Goal: Task Accomplishment & Management: Use online tool/utility

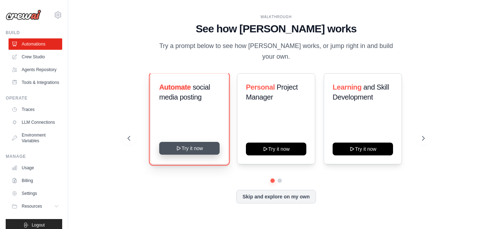
click at [191, 152] on button "Try it now" at bounding box center [189, 148] width 60 height 13
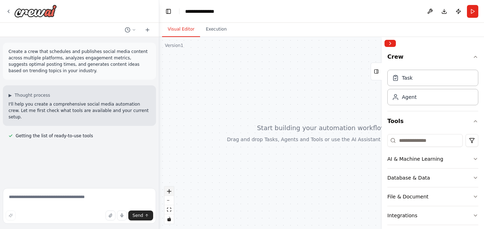
click at [168, 189] on button "zoom in" at bounding box center [169, 191] width 9 height 9
drag, startPoint x: 289, startPoint y: 125, endPoint x: 274, endPoint y: 116, distance: 17.9
click at [271, 121] on div at bounding box center [321, 133] width 325 height 192
click at [423, 77] on div "Task" at bounding box center [432, 77] width 91 height 16
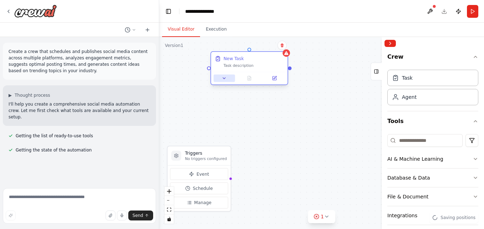
drag, startPoint x: 240, startPoint y: 122, endPoint x: 208, endPoint y: 79, distance: 53.8
click at [214, 79] on button at bounding box center [224, 78] width 21 height 7
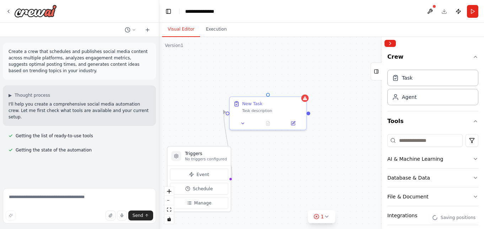
drag, startPoint x: 331, startPoint y: 132, endPoint x: 274, endPoint y: 129, distance: 57.7
click at [274, 129] on div "Triggers No triggers configured Event Schedule Manage New Task Task description" at bounding box center [321, 133] width 325 height 192
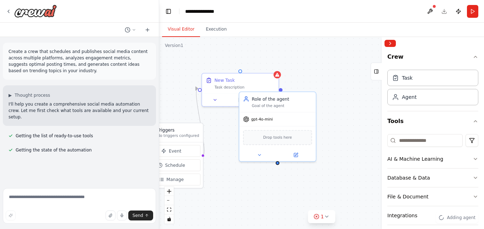
drag, startPoint x: 311, startPoint y: 102, endPoint x: 351, endPoint y: 70, distance: 50.8
click at [351, 70] on div "Triggers No triggers configured Event Schedule Manage New Task Task description…" at bounding box center [321, 133] width 325 height 192
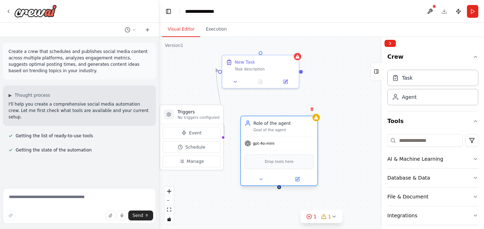
drag, startPoint x: 318, startPoint y: 109, endPoint x: 301, endPoint y: 150, distance: 44.4
click at [301, 150] on div "gpt-4o-mini Drop tools here" at bounding box center [279, 160] width 76 height 49
click at [314, 107] on icon at bounding box center [312, 109] width 4 height 4
click at [300, 110] on button "Confirm" at bounding box center [291, 109] width 25 height 9
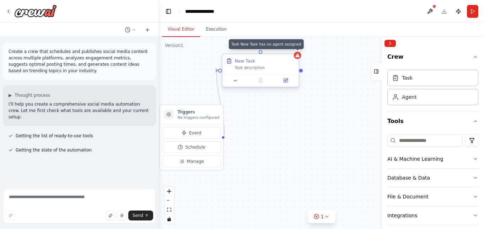
click at [298, 54] on icon at bounding box center [297, 55] width 4 height 4
click at [299, 57] on icon at bounding box center [297, 55] width 4 height 4
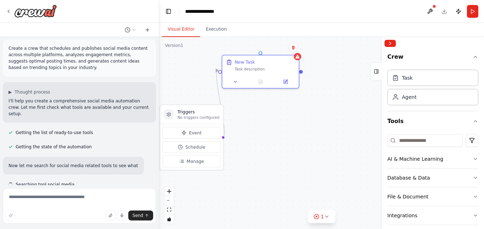
click at [350, 113] on div "Triggers No triggers configured Event Schedule Manage New Task Task description" at bounding box center [321, 133] width 325 height 192
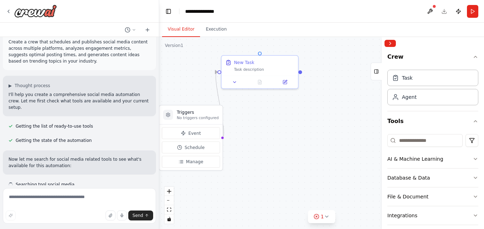
scroll to position [10, 0]
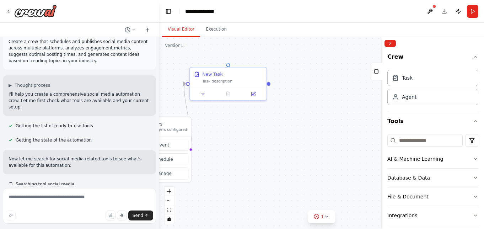
drag, startPoint x: 343, startPoint y: 107, endPoint x: 305, endPoint y: 132, distance: 45.2
click at [308, 126] on div "Triggers No triggers configured Event Schedule Manage New Task Task description" at bounding box center [321, 133] width 325 height 192
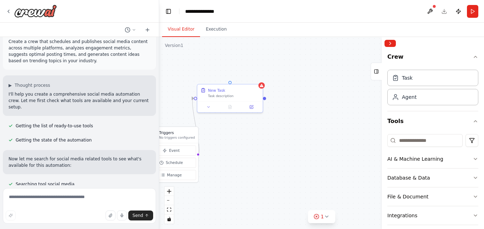
drag, startPoint x: 317, startPoint y: 126, endPoint x: 287, endPoint y: 131, distance: 31.3
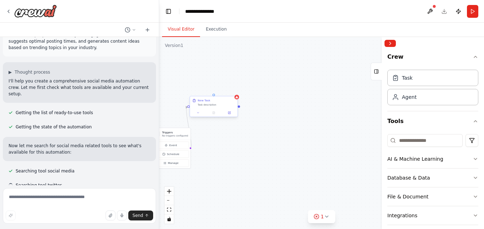
scroll to position [24, 0]
drag, startPoint x: 239, startPoint y: 108, endPoint x: 267, endPoint y: 108, distance: 28.4
click at [267, 108] on div "Triggers No triggers configured Event Schedule Manage New Task Task description" at bounding box center [321, 133] width 325 height 192
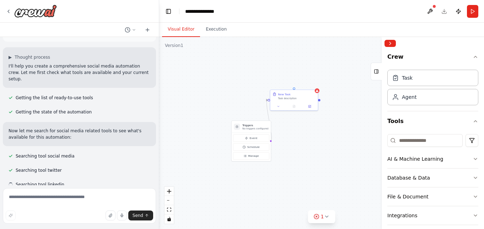
scroll to position [38, 0]
drag, startPoint x: 241, startPoint y: 108, endPoint x: 204, endPoint y: 101, distance: 37.7
click at [204, 101] on div "Triggers No triggers configured Event Schedule Manage New Task Task description" at bounding box center [321, 133] width 325 height 192
click at [416, 69] on div "Task Agent" at bounding box center [432, 86] width 91 height 38
click at [417, 73] on div "Task" at bounding box center [432, 77] width 91 height 16
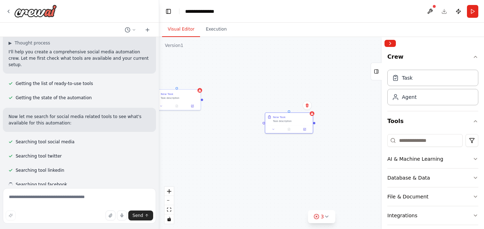
drag, startPoint x: 307, startPoint y: 123, endPoint x: 185, endPoint y: 103, distance: 123.2
click at [253, 118] on div "Triggers No triggers configured Event Schedule Manage New Task Task description…" at bounding box center [321, 133] width 325 height 192
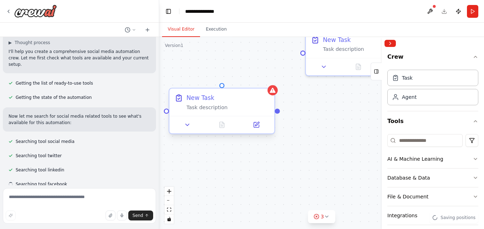
drag, startPoint x: 234, startPoint y: 153, endPoint x: 221, endPoint y: 107, distance: 48.3
click at [305, 128] on div "Triggers No triggers configured Event Schedule Manage New Task Task description…" at bounding box center [321, 133] width 325 height 192
click at [195, 106] on div "Task description" at bounding box center [228, 106] width 83 height 7
click at [195, 97] on div "New Task" at bounding box center [201, 96] width 28 height 9
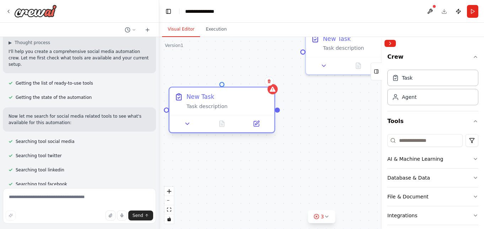
click at [195, 97] on div "New Task" at bounding box center [201, 96] width 28 height 9
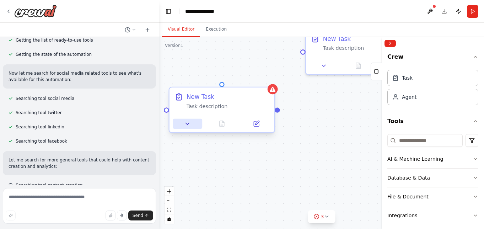
scroll to position [97, 0]
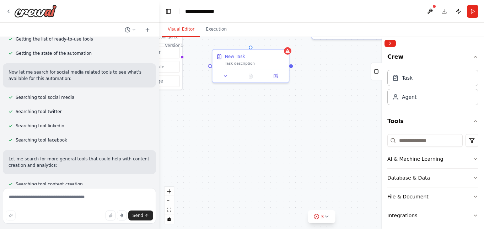
drag, startPoint x: 222, startPoint y: 165, endPoint x: 251, endPoint y: 105, distance: 66.9
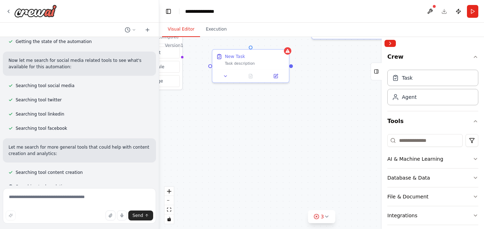
scroll to position [111, 0]
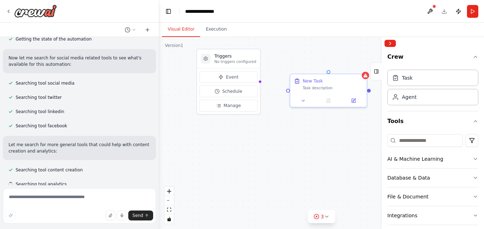
drag, startPoint x: 251, startPoint y: 105, endPoint x: 329, endPoint y: 129, distance: 81.6
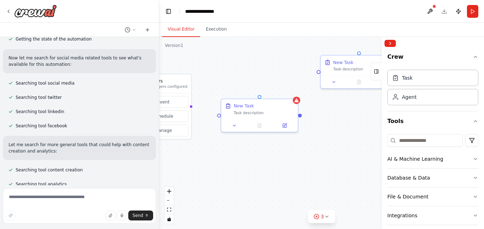
drag, startPoint x: 322, startPoint y: 125, endPoint x: 250, endPoint y: 151, distance: 76.4
click at [285, 121] on div at bounding box center [257, 125] width 76 height 13
click at [284, 124] on icon at bounding box center [282, 124] width 3 height 3
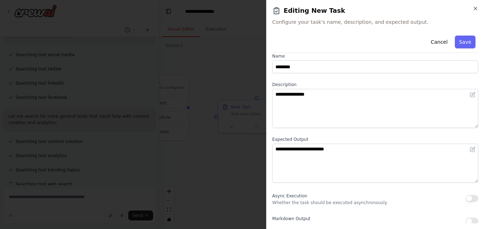
scroll to position [0, 0]
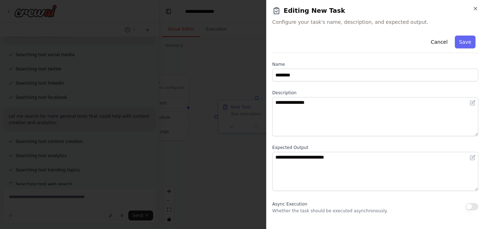
click at [228, 165] on body "**********" at bounding box center [242, 114] width 484 height 229
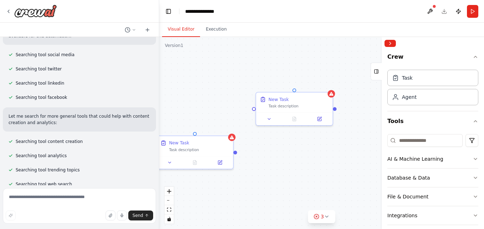
drag, startPoint x: 328, startPoint y: 133, endPoint x: 268, endPoint y: 164, distance: 68.1
click at [268, 165] on div "Triggers No triggers configured Event Schedule Manage New Task Task description…" at bounding box center [321, 133] width 325 height 192
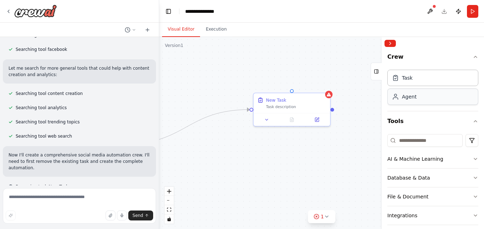
scroll to position [190, 0]
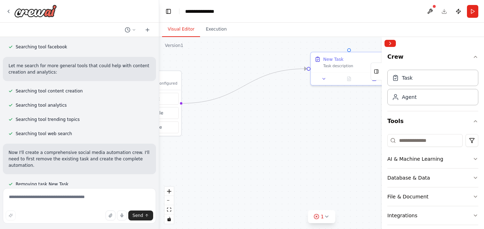
drag, startPoint x: 232, startPoint y: 173, endPoint x: 296, endPoint y: 129, distance: 77.5
drag, startPoint x: 240, startPoint y: 112, endPoint x: 186, endPoint y: 176, distance: 83.8
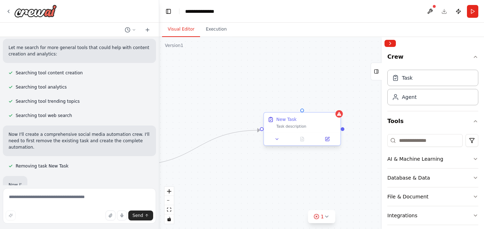
click at [308, 122] on div "New Task" at bounding box center [307, 119] width 60 height 6
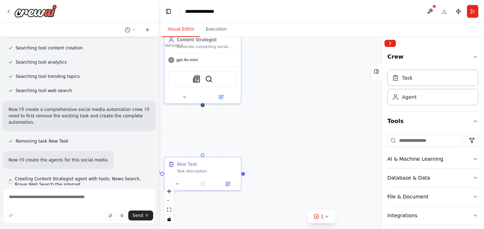
scroll to position [233, 0]
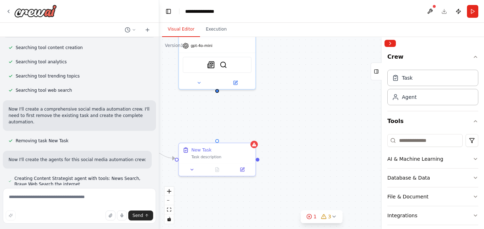
drag, startPoint x: 220, startPoint y: 178, endPoint x: 248, endPoint y: 215, distance: 45.9
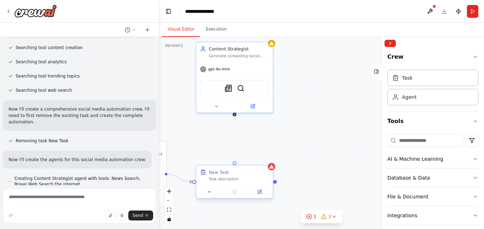
click at [218, 180] on div "Task description" at bounding box center [239, 179] width 60 height 5
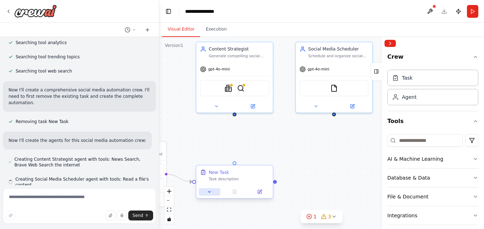
scroll to position [253, 0]
click at [207, 192] on icon at bounding box center [209, 191] width 5 height 5
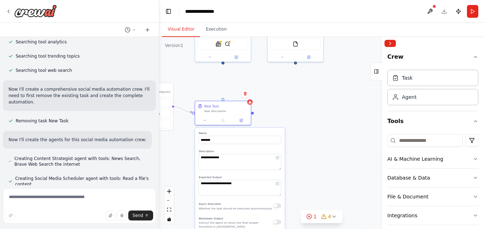
drag, startPoint x: 291, startPoint y: 179, endPoint x: 279, endPoint y: 90, distance: 90.0
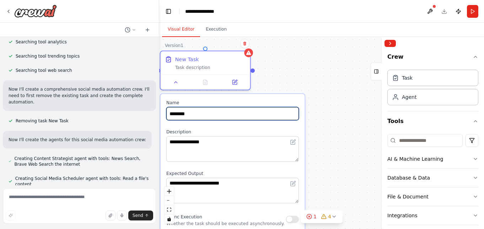
click at [246, 115] on input "********" at bounding box center [232, 113] width 133 height 13
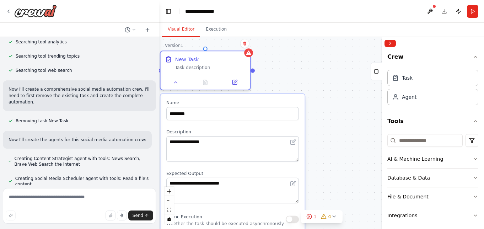
click at [273, 67] on div "**********" at bounding box center [321, 133] width 325 height 192
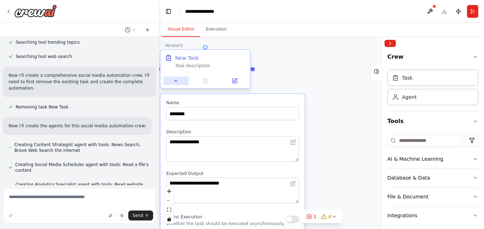
scroll to position [267, 0]
click at [177, 83] on icon at bounding box center [176, 81] width 6 height 6
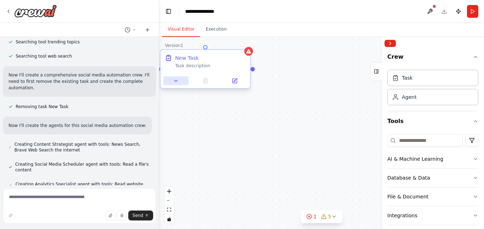
click at [177, 83] on icon at bounding box center [176, 81] width 6 height 6
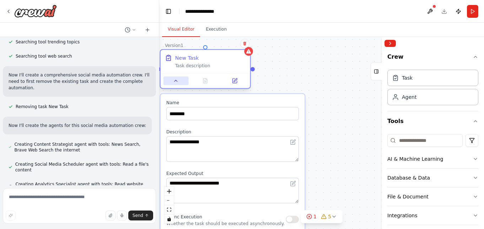
click at [177, 82] on icon at bounding box center [176, 81] width 6 height 6
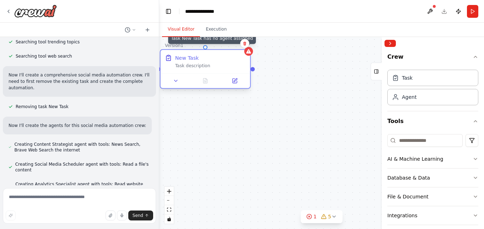
click at [250, 55] on div at bounding box center [248, 51] width 9 height 9
click at [227, 69] on div "Task description" at bounding box center [210, 66] width 71 height 6
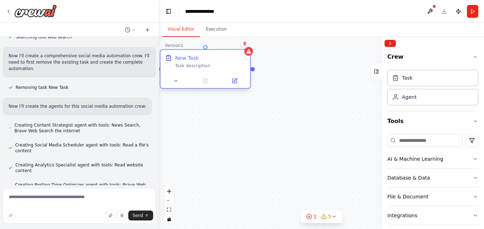
scroll to position [287, 0]
click at [181, 58] on div "New Task" at bounding box center [187, 57] width 24 height 7
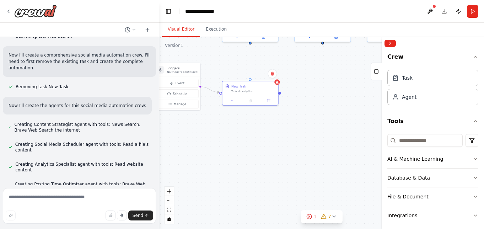
drag, startPoint x: 205, startPoint y: 138, endPoint x: 276, endPoint y: 175, distance: 79.5
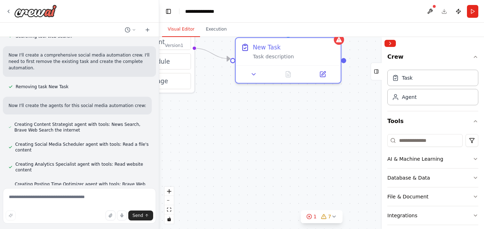
drag, startPoint x: 287, startPoint y: 111, endPoint x: 287, endPoint y: 184, distance: 73.2
click at [287, 184] on div "Triggers No triggers configured Event Schedule Manage New Task Task description…" at bounding box center [321, 133] width 325 height 192
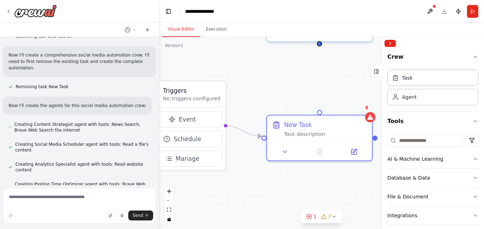
drag, startPoint x: 287, startPoint y: 183, endPoint x: 354, endPoint y: 192, distance: 67.5
click at [354, 192] on div "Triggers No triggers configured Event Schedule Manage New Task Task description…" at bounding box center [321, 133] width 325 height 192
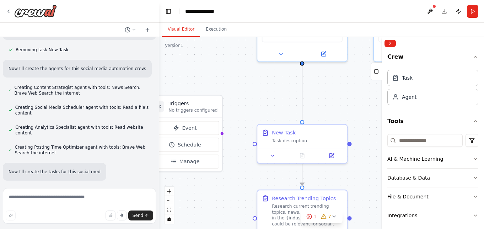
scroll to position [325, 0]
drag, startPoint x: 318, startPoint y: 169, endPoint x: 309, endPoint y: 168, distance: 8.9
click at [309, 168] on div ".deletable-edge-delete-btn { width: 20px; height: 20px; border: 0px solid #ffff…" at bounding box center [321, 133] width 325 height 192
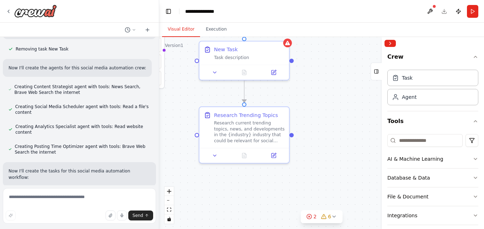
drag, startPoint x: 262, startPoint y: 175, endPoint x: 205, endPoint y: 91, distance: 100.8
click at [205, 91] on div ".deletable-edge-delete-btn { width: 20px; height: 20px; border: 0px solid #ffff…" at bounding box center [321, 133] width 325 height 192
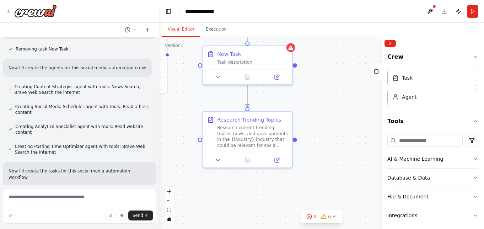
drag, startPoint x: 303, startPoint y: 101, endPoint x: 314, endPoint y: 151, distance: 51.0
click at [314, 151] on div ".deletable-edge-delete-btn { width: 20px; height: 20px; border: 0px solid #ffff…" at bounding box center [321, 133] width 325 height 192
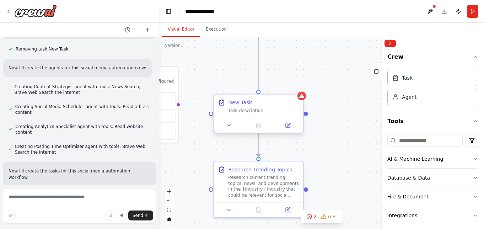
click at [257, 99] on div "New Task Task description" at bounding box center [259, 106] width 90 height 23
click at [258, 108] on div "Task description" at bounding box center [263, 111] width 71 height 6
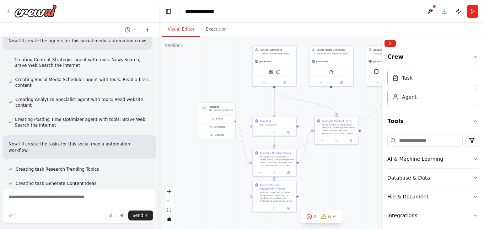
scroll to position [353, 0]
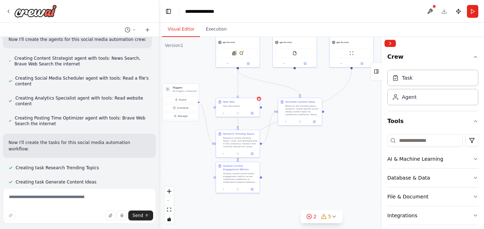
drag, startPoint x: 307, startPoint y: 196, endPoint x: 279, endPoint y: 182, distance: 31.2
click at [280, 183] on div ".deletable-edge-delete-btn { width: 20px; height: 20px; border: 0px solid #ffff…" at bounding box center [321, 133] width 325 height 192
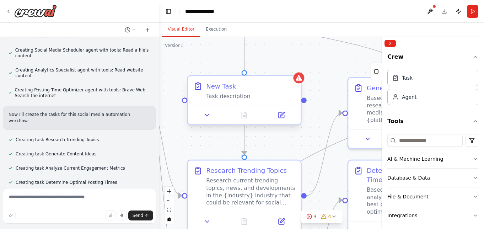
scroll to position [382, 0]
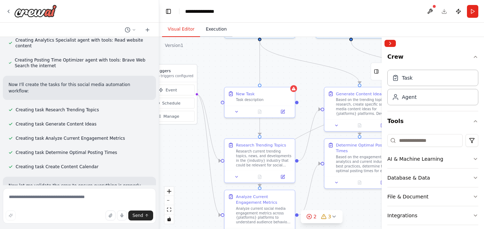
click at [205, 28] on button "Execution" at bounding box center [216, 29] width 32 height 15
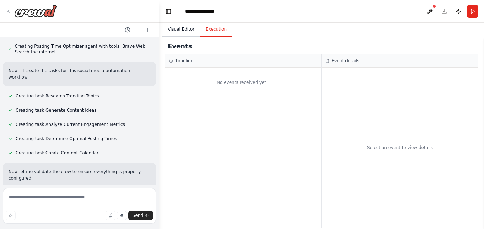
scroll to position [426, 0]
click at [185, 30] on button "Visual Editor" at bounding box center [181, 29] width 38 height 15
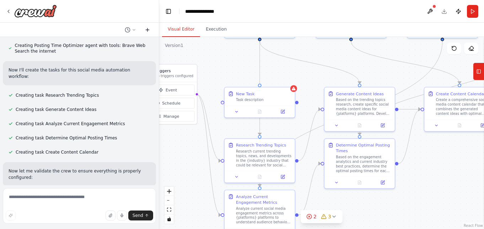
click at [148, 32] on icon at bounding box center [148, 30] width 6 height 6
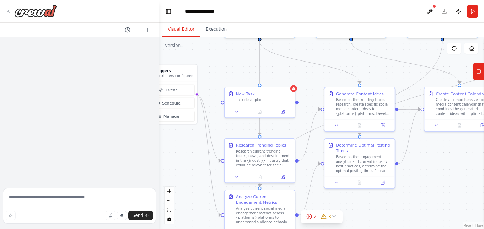
scroll to position [0, 0]
click at [6, 9] on icon at bounding box center [9, 12] width 6 height 6
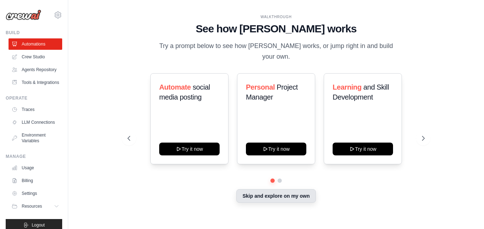
click at [290, 196] on button "Skip and explore on my own" at bounding box center [275, 196] width 79 height 14
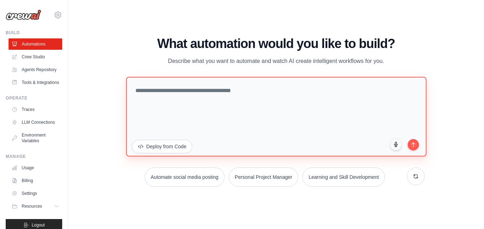
click at [295, 125] on textarea at bounding box center [276, 117] width 300 height 80
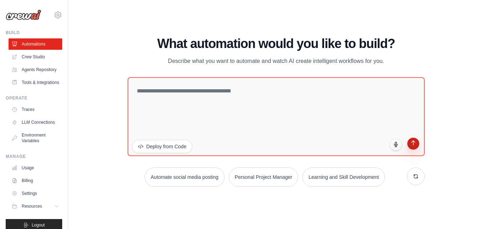
click at [415, 146] on icon "submit" at bounding box center [414, 143] width 6 height 6
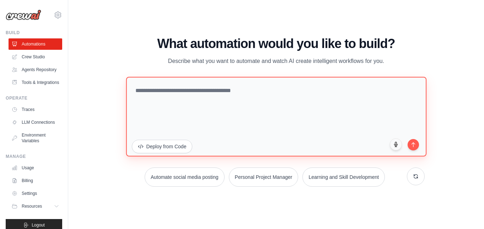
click at [267, 146] on textarea at bounding box center [276, 117] width 300 height 80
click at [187, 110] on textarea at bounding box center [276, 117] width 300 height 80
type textarea "****"
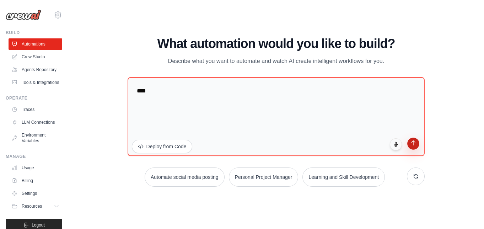
click at [410, 145] on button "submit" at bounding box center [414, 144] width 12 height 12
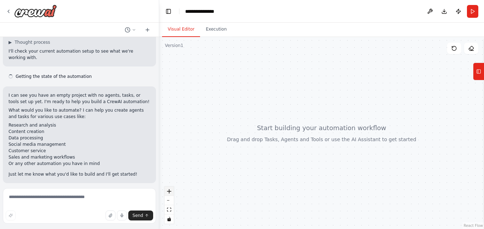
scroll to position [35, 0]
click at [171, 190] on icon "zoom in" at bounding box center [169, 191] width 4 height 4
drag, startPoint x: 350, startPoint y: 115, endPoint x: 316, endPoint y: 117, distance: 33.8
click at [316, 117] on div at bounding box center [321, 133] width 325 height 192
click at [476, 73] on button "Tools" at bounding box center [478, 72] width 11 height 18
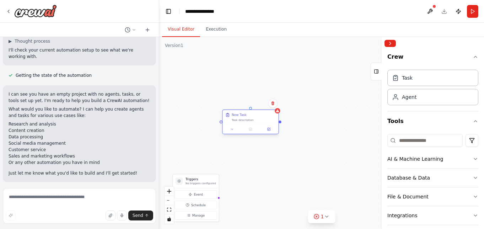
drag, startPoint x: 285, startPoint y: 138, endPoint x: 231, endPoint y: 124, distance: 55.9
click at [231, 124] on div "New Task Task description" at bounding box center [251, 117] width 56 height 15
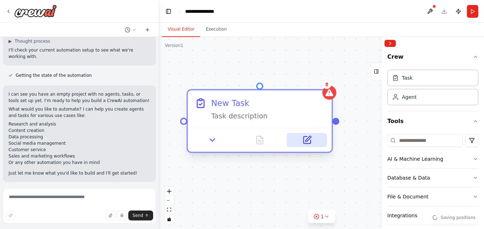
click at [301, 141] on button at bounding box center [307, 140] width 40 height 14
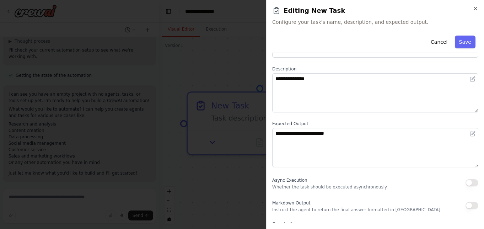
scroll to position [92, 0]
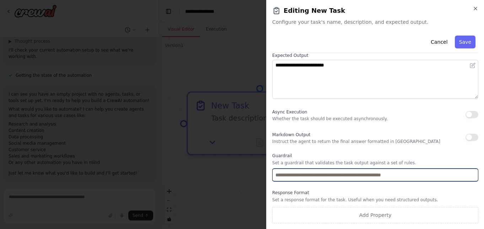
click at [333, 175] on input "text" at bounding box center [375, 175] width 206 height 13
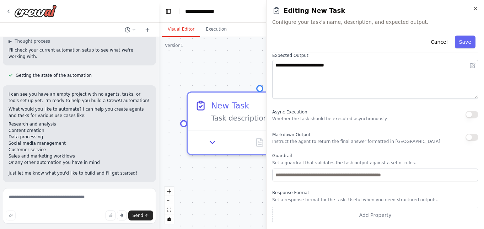
click at [242, 137] on body "**********" at bounding box center [242, 114] width 484 height 229
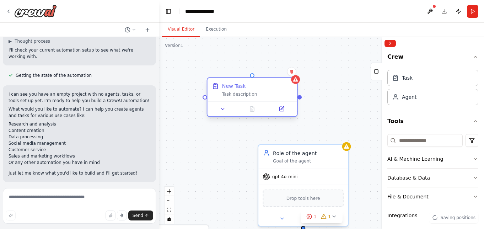
drag, startPoint x: 267, startPoint y: 142, endPoint x: 282, endPoint y: 106, distance: 38.4
click at [264, 101] on div "New Task Task description" at bounding box center [253, 89] width 90 height 23
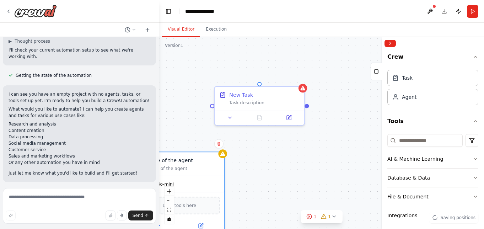
drag, startPoint x: 303, startPoint y: 154, endPoint x: 276, endPoint y: 156, distance: 27.1
click at [176, 163] on div "Role of the agent Goal of the agent" at bounding box center [184, 164] width 71 height 15
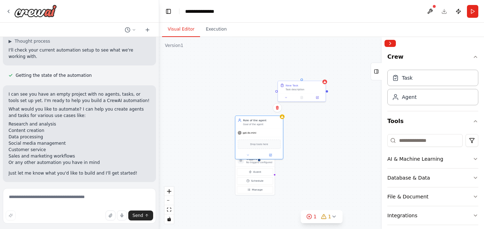
drag, startPoint x: 279, startPoint y: 175, endPoint x: 311, endPoint y: 135, distance: 51.5
click at [311, 135] on div "Triggers No triggers configured Event Schedule Manage New Task Task description…" at bounding box center [321, 133] width 325 height 192
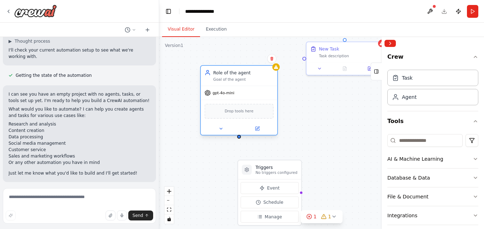
drag, startPoint x: 277, startPoint y: 118, endPoint x: 240, endPoint y: 89, distance: 47.1
click at [240, 89] on div "gpt-4o-mini" at bounding box center [239, 93] width 76 height 14
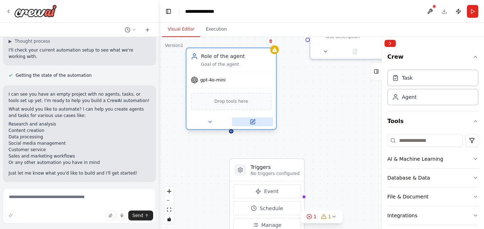
click at [251, 124] on icon at bounding box center [252, 121] width 4 height 4
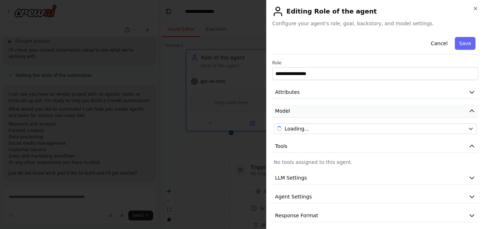
click at [467, 114] on button "Model" at bounding box center [375, 111] width 206 height 13
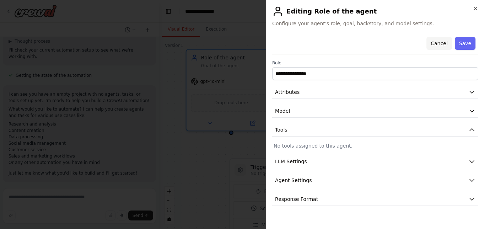
click at [442, 46] on button "Cancel" at bounding box center [439, 43] width 25 height 13
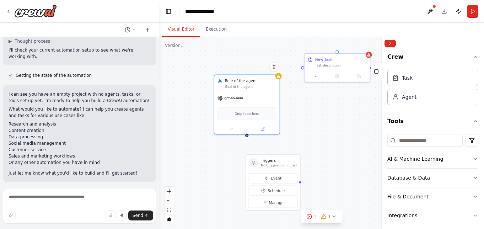
drag, startPoint x: 299, startPoint y: 123, endPoint x: 285, endPoint y: 147, distance: 27.9
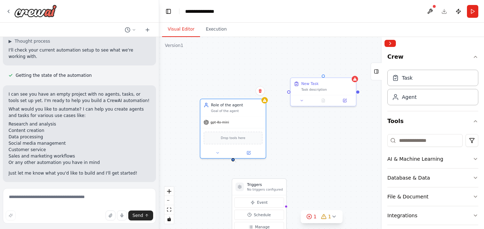
click at [236, 162] on div "Triggers No triggers configured Event Schedule Manage New Task Task description…" at bounding box center [321, 133] width 325 height 192
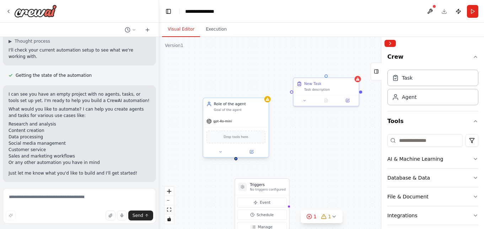
click at [237, 160] on div "Triggers No triggers configured Event Schedule Manage New Task Task description…" at bounding box center [321, 133] width 325 height 192
drag, startPoint x: 237, startPoint y: 160, endPoint x: 237, endPoint y: 128, distance: 32.0
click at [237, 128] on div "Role of the agent Goal of the agent gpt-4o-mini Drop tools here" at bounding box center [236, 128] width 66 height 60
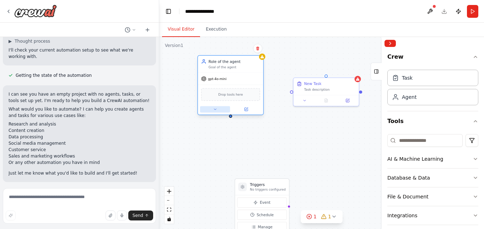
drag, startPoint x: 224, startPoint y: 151, endPoint x: 218, endPoint y: 107, distance: 45.2
click at [218, 107] on button at bounding box center [215, 109] width 30 height 6
drag, startPoint x: 230, startPoint y: 117, endPoint x: 292, endPoint y: 93, distance: 65.6
click at [292, 93] on div "Triggers No triggers configured Event Schedule Manage New Task Task description…" at bounding box center [321, 133] width 325 height 192
click at [325, 88] on div "Task description" at bounding box center [330, 88] width 52 height 4
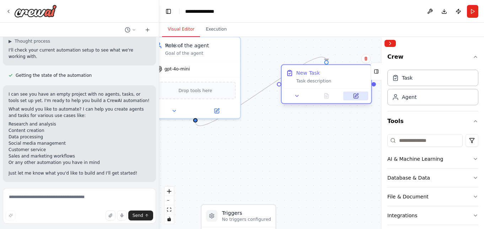
click at [357, 96] on icon at bounding box center [356, 96] width 6 height 6
click at [355, 97] on icon at bounding box center [356, 96] width 4 height 4
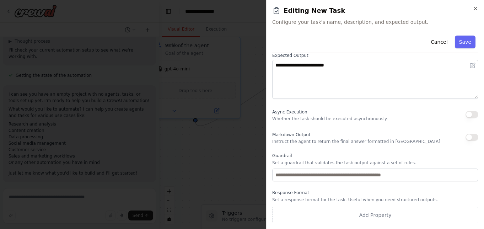
click at [473, 113] on button "button" at bounding box center [472, 114] width 13 height 7
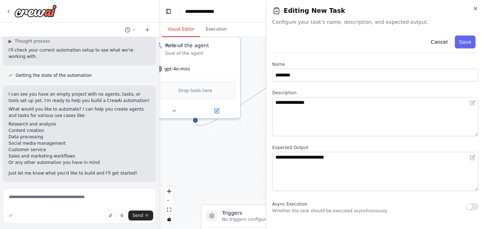
click at [216, 137] on body "**********" at bounding box center [242, 114] width 484 height 229
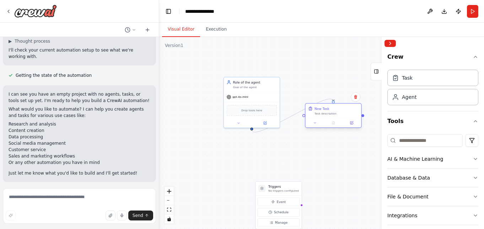
drag, startPoint x: 337, startPoint y: 104, endPoint x: 339, endPoint y: 113, distance: 9.8
click at [339, 113] on div "Task description" at bounding box center [337, 114] width 44 height 4
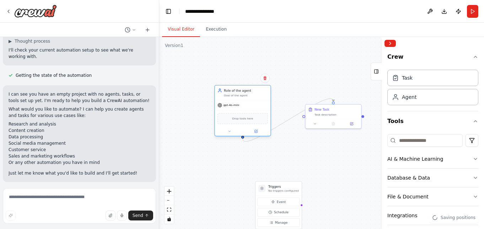
drag, startPoint x: 259, startPoint y: 100, endPoint x: 249, endPoint y: 111, distance: 14.9
click at [249, 111] on div "gpt-4o-mini Drop tools here" at bounding box center [243, 118] width 56 height 36
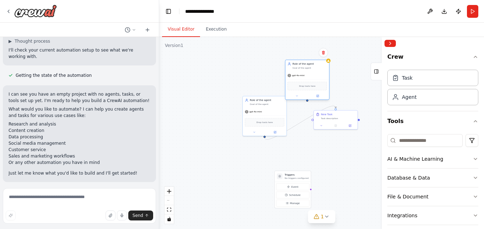
drag, startPoint x: 307, startPoint y: 80, endPoint x: 302, endPoint y: 52, distance: 28.5
click at [302, 71] on div "gpt-4o-mini" at bounding box center [307, 75] width 44 height 8
drag, startPoint x: 305, startPoint y: 79, endPoint x: 264, endPoint y: 137, distance: 70.2
click at [264, 137] on div ".deletable-edge-delete-btn { width: 20px; height: 20px; border: 0px solid #ffff…" at bounding box center [321, 133] width 325 height 192
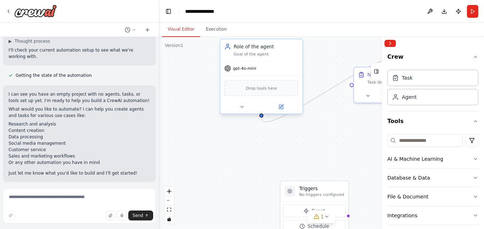
click at [262, 113] on div at bounding box center [261, 107] width 82 height 14
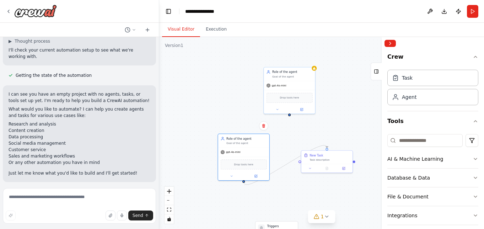
drag, startPoint x: 302, startPoint y: 118, endPoint x: 298, endPoint y: 147, distance: 29.4
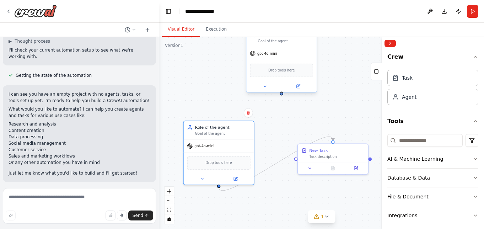
click at [282, 92] on div at bounding box center [282, 94] width 4 height 4
click at [225, 146] on div "gpt-4o-mini" at bounding box center [219, 145] width 70 height 12
click at [242, 138] on div "Role of the agent Goal of the agent" at bounding box center [219, 129] width 70 height 18
click at [229, 175] on button at bounding box center [235, 177] width 32 height 7
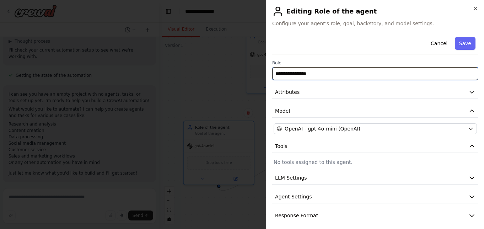
click at [301, 73] on input "**********" at bounding box center [375, 73] width 206 height 13
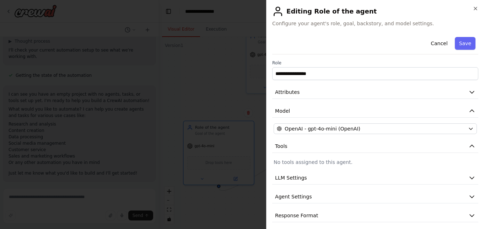
click at [232, 85] on body "**********" at bounding box center [242, 114] width 484 height 229
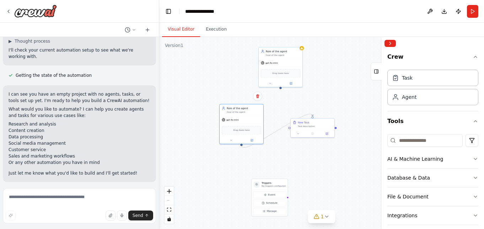
drag, startPoint x: 188, startPoint y: 60, endPoint x: 189, endPoint y: 32, distance: 27.4
click at [189, 37] on div ".deletable-edge-delete-btn { width: 20px; height: 20px; border: 0px solid #ffff…" at bounding box center [321, 133] width 325 height 192
drag, startPoint x: 307, startPoint y: 131, endPoint x: 293, endPoint y: 94, distance: 39.0
click at [293, 97] on div at bounding box center [302, 100] width 44 height 7
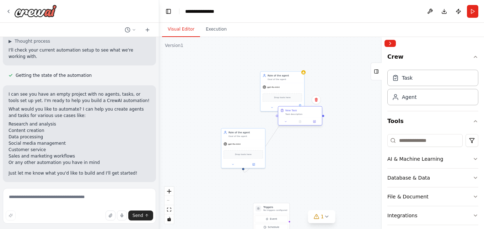
drag, startPoint x: 307, startPoint y: 143, endPoint x: 305, endPoint y: 121, distance: 21.4
click at [309, 168] on div ".deletable-edge-delete-btn { width: 20px; height: 20px; border: 0px solid #ffff…" at bounding box center [321, 133] width 325 height 192
drag, startPoint x: 306, startPoint y: 117, endPoint x: 310, endPoint y: 163, distance: 46.0
click at [310, 161] on div "New Task Task description" at bounding box center [304, 155] width 44 height 11
drag, startPoint x: 289, startPoint y: 203, endPoint x: 289, endPoint y: 141, distance: 62.6
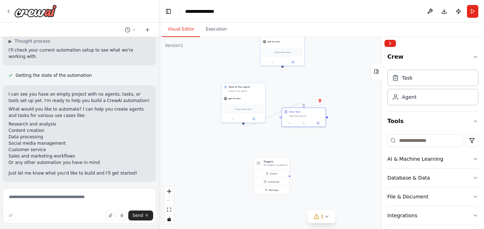
click at [289, 140] on div ".deletable-edge-delete-btn { width: 20px; height: 20px; border: 0px solid #ffff…" at bounding box center [321, 133] width 325 height 192
